Goal: Task Accomplishment & Management: Manage account settings

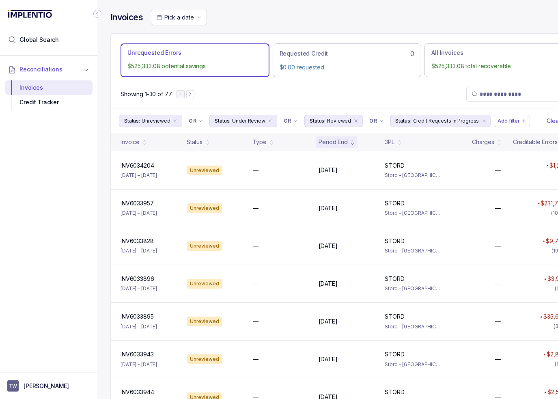
drag, startPoint x: 35, startPoint y: 265, endPoint x: 38, endPoint y: 383, distance: 118.1
click at [35, 265] on div "Reconciliations Invoices Credit Tracker" at bounding box center [48, 212] width 97 height 312
click at [35, 379] on aside "TW [PERSON_NAME]" at bounding box center [48, 385] width 97 height 26
click at [25, 386] on p "[PERSON_NAME]" at bounding box center [46, 386] width 45 height 8
click at [23, 368] on p "Logout" at bounding box center [53, 368] width 67 height 8
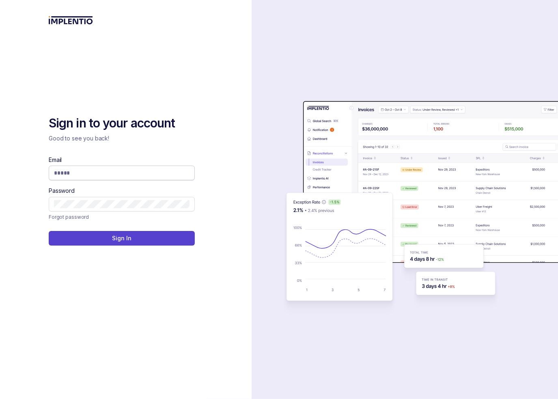
click at [88, 168] on span at bounding box center [122, 173] width 146 height 15
click at [89, 174] on input "Email" at bounding box center [122, 173] width 136 height 8
click at [0, 398] on com-1password-button at bounding box center [0, 399] width 0 height 0
click at [104, 175] on input "Email" at bounding box center [122, 173] width 136 height 8
type input "**********"
